Goal: Navigation & Orientation: Find specific page/section

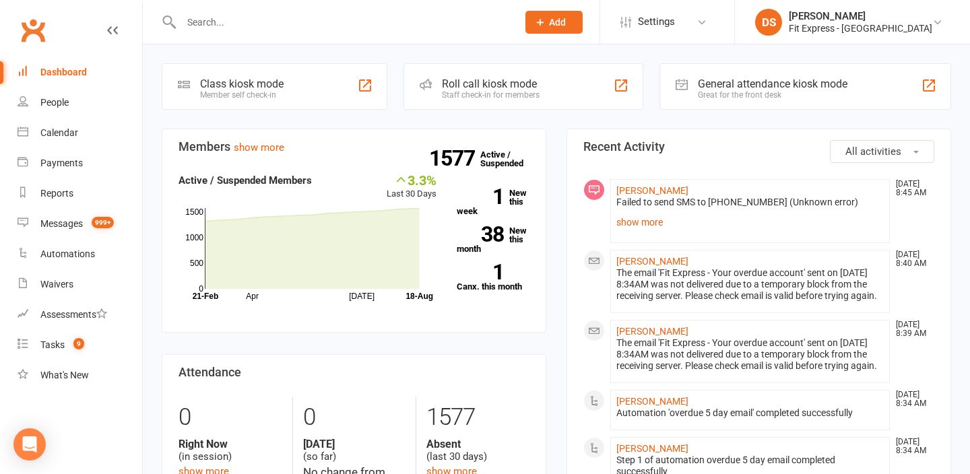
click at [30, 28] on link "Clubworx" at bounding box center [33, 30] width 34 height 34
click at [16, 25] on div "Clubworx" at bounding box center [71, 38] width 142 height 50
click at [29, 26] on link "Clubworx" at bounding box center [33, 30] width 34 height 34
